Goal: Navigation & Orientation: Find specific page/section

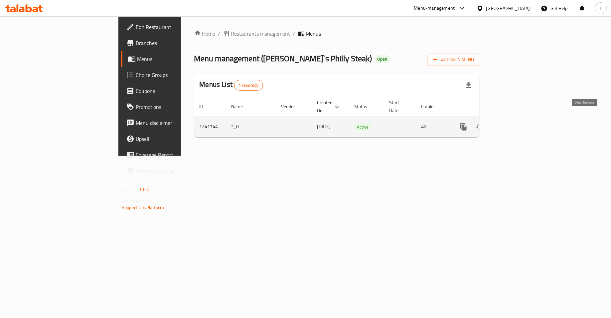
click at [515, 124] on icon "enhanced table" at bounding box center [512, 127] width 6 height 6
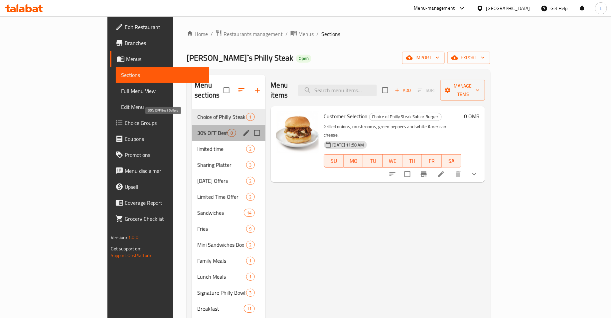
click at [197, 129] on span "30% OFF Best Sellers" at bounding box center [212, 133] width 30 height 8
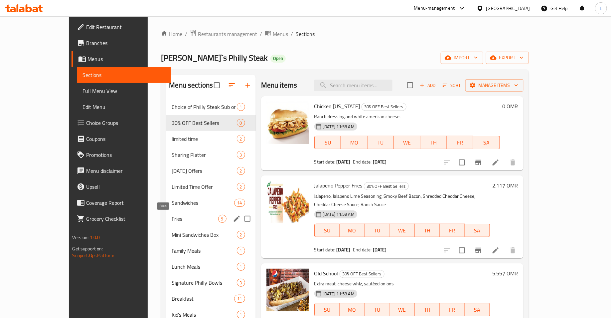
click at [172, 215] on span "Fries" at bounding box center [195, 219] width 46 height 8
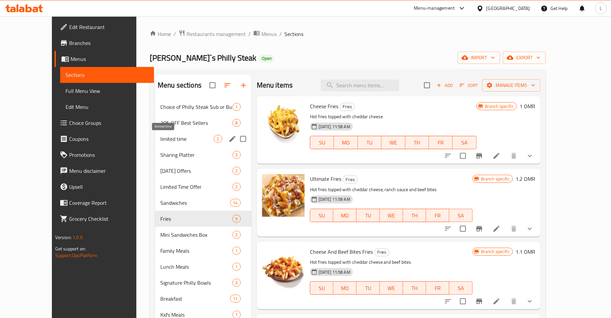
click at [160, 136] on span "limited time" at bounding box center [187, 139] width 54 height 8
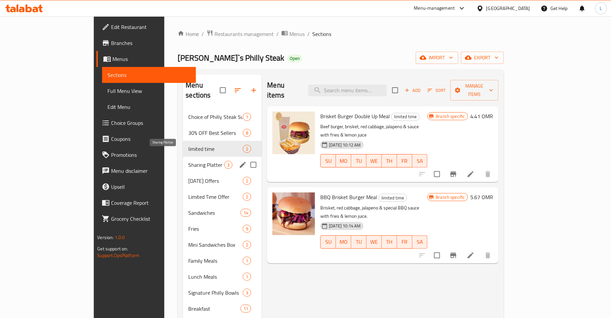
click at [188, 161] on span "Sharing Platter" at bounding box center [206, 165] width 36 height 8
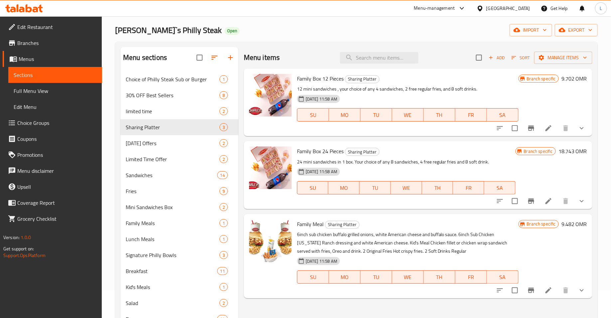
scroll to position [46, 0]
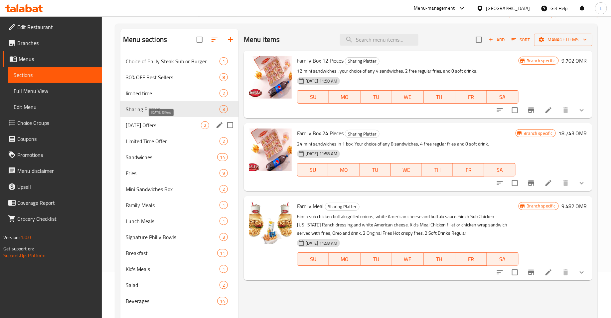
click at [160, 125] on span "[DATE] Offers" at bounding box center [163, 125] width 75 height 8
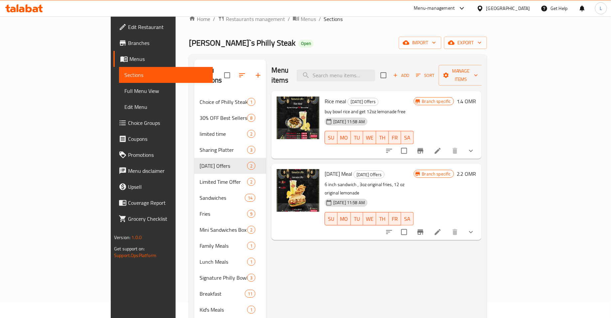
scroll to position [14, 0]
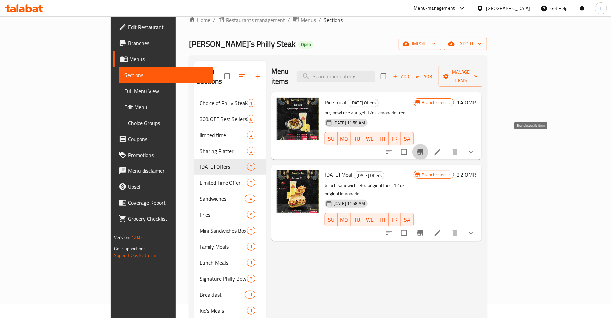
click at [423, 149] on icon "Branch-specific-item" at bounding box center [421, 151] width 6 height 5
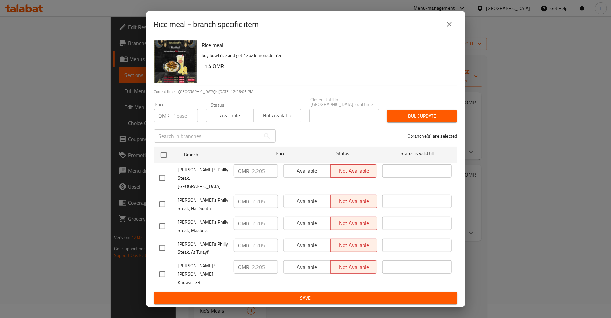
click at [455, 31] on button "close" at bounding box center [449, 24] width 16 height 16
